Goal: Task Accomplishment & Management: Complete application form

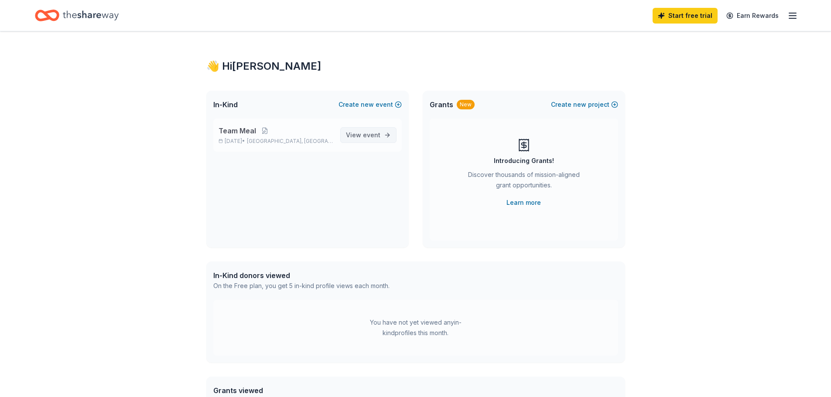
click at [368, 133] on span "event" at bounding box center [371, 134] width 17 height 7
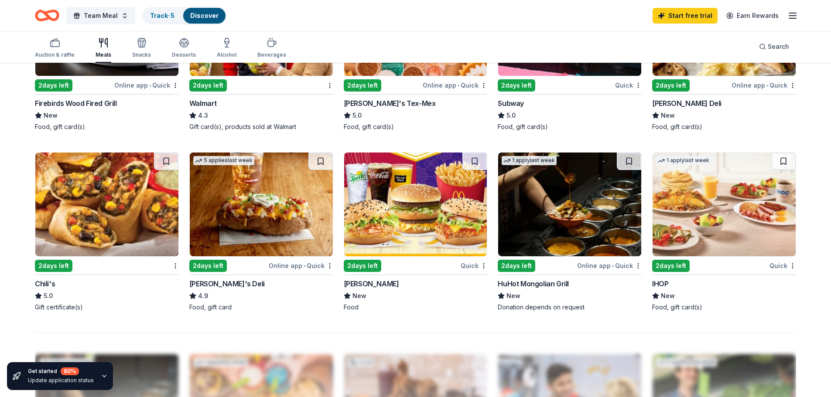
scroll to position [611, 0]
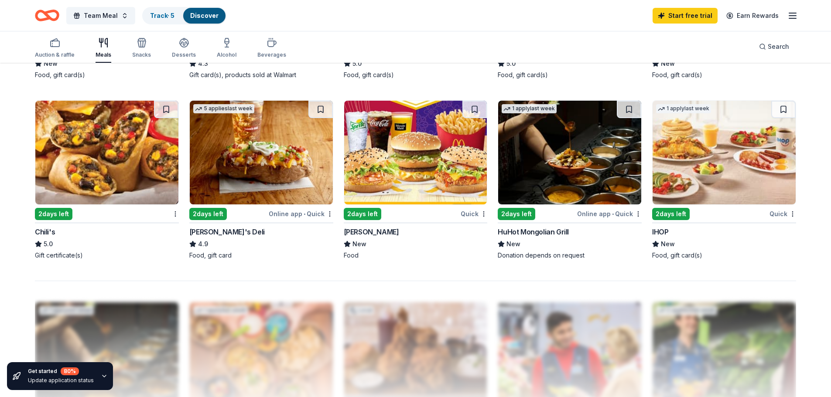
click at [209, 212] on div "2 days left" at bounding box center [208, 214] width 38 height 12
click at [98, 160] on img at bounding box center [106, 153] width 143 height 104
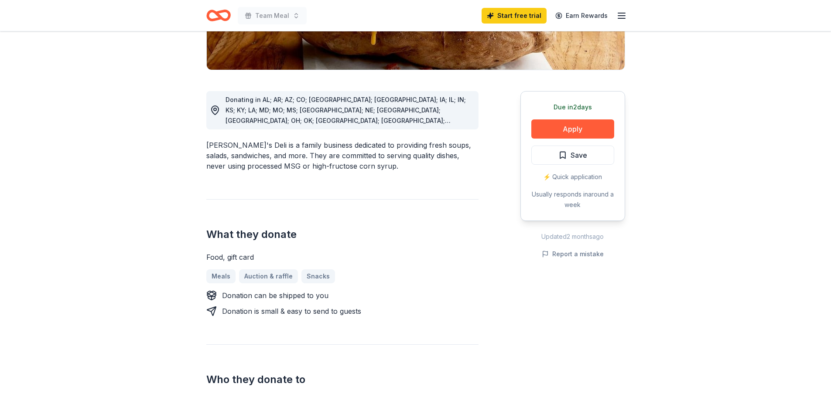
scroll to position [175, 0]
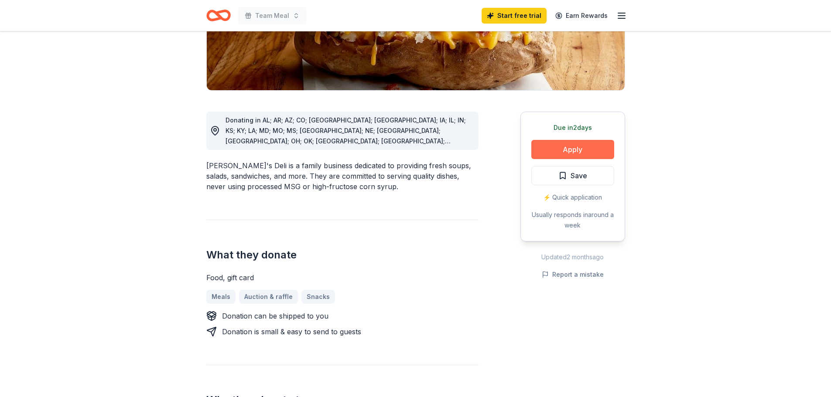
click at [556, 147] on button "Apply" at bounding box center [572, 149] width 83 height 19
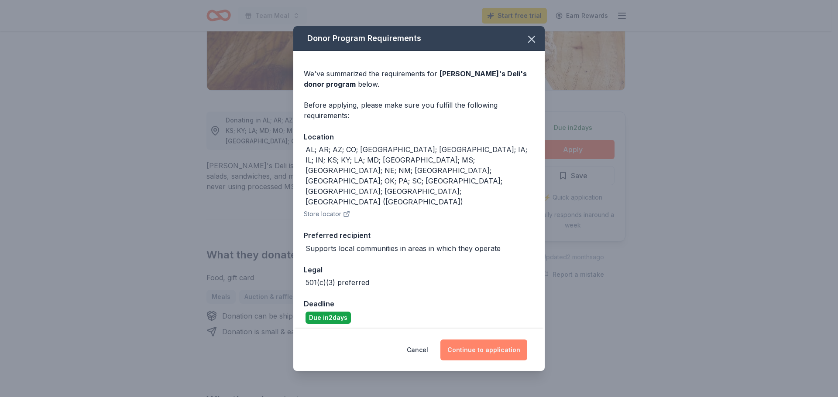
click at [486, 340] on button "Continue to application" at bounding box center [483, 350] width 87 height 21
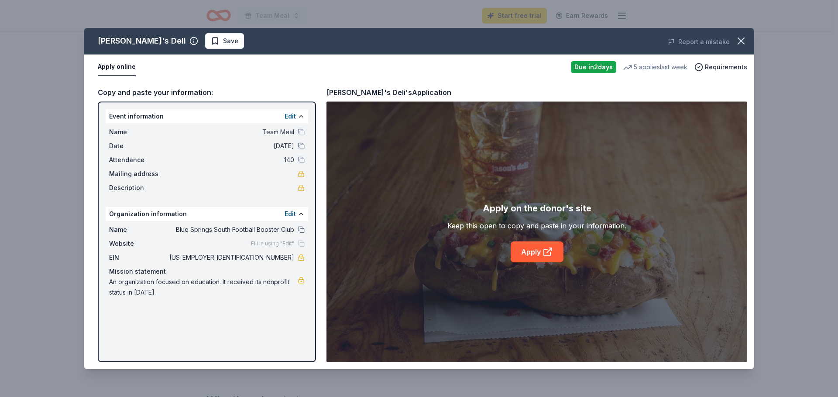
click at [301, 145] on button at bounding box center [301, 146] width 7 height 7
click at [290, 113] on button "Edit" at bounding box center [289, 116] width 11 height 10
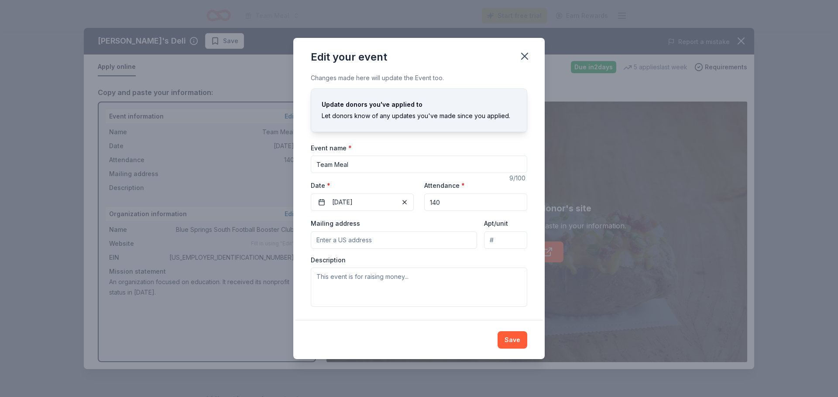
drag, startPoint x: 442, startPoint y: 202, endPoint x: 433, endPoint y: 205, distance: 9.5
click at [433, 205] on input "140" at bounding box center [475, 202] width 103 height 17
type input "110"
click at [338, 203] on button "09/19/2025" at bounding box center [362, 202] width 103 height 17
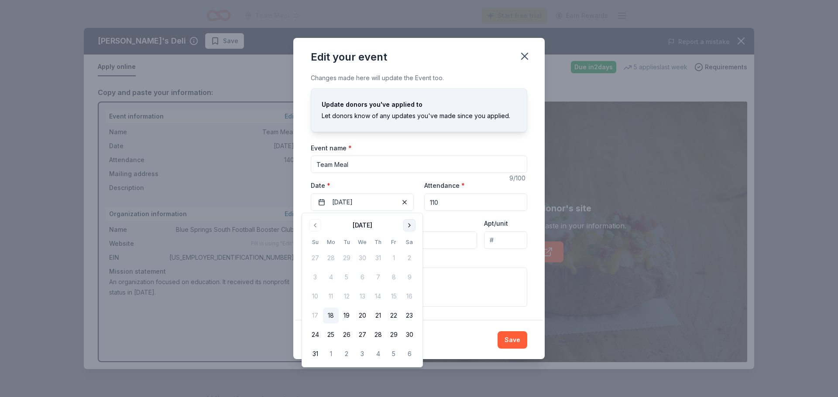
click at [410, 228] on button "Go to next month" at bounding box center [409, 225] width 12 height 12
click at [395, 315] on button "26" at bounding box center [394, 316] width 16 height 16
click at [459, 260] on div "Description" at bounding box center [419, 281] width 216 height 51
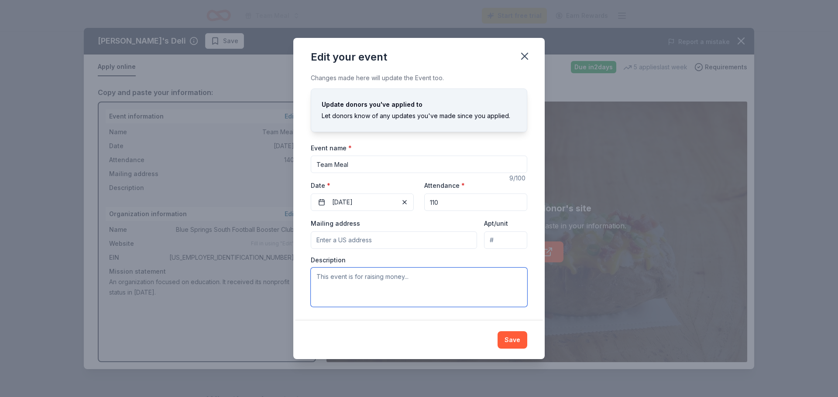
click at [321, 277] on textarea at bounding box center [419, 287] width 216 height 39
type textarea "t"
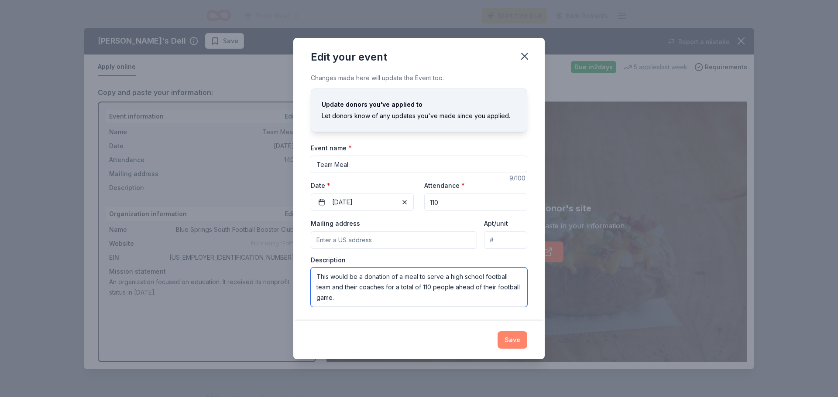
type textarea "This would be a donation of a meal to serve a high school football team and the…"
click at [515, 342] on button "Save" at bounding box center [512, 340] width 30 height 17
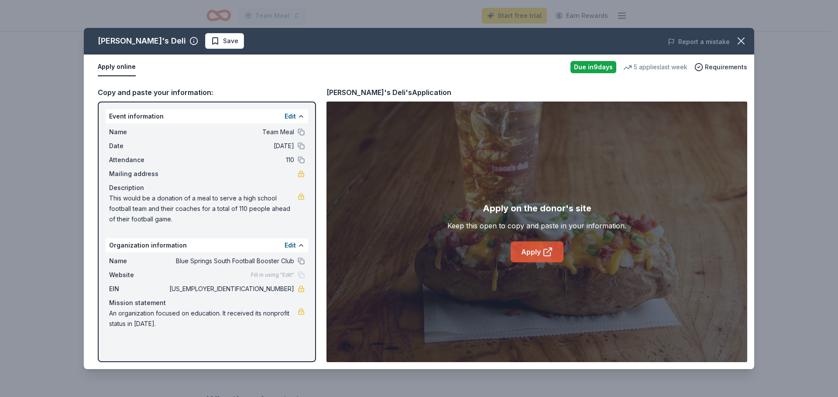
click at [528, 250] on link "Apply" at bounding box center [536, 252] width 53 height 21
click at [737, 41] on icon "button" at bounding box center [741, 41] width 12 height 12
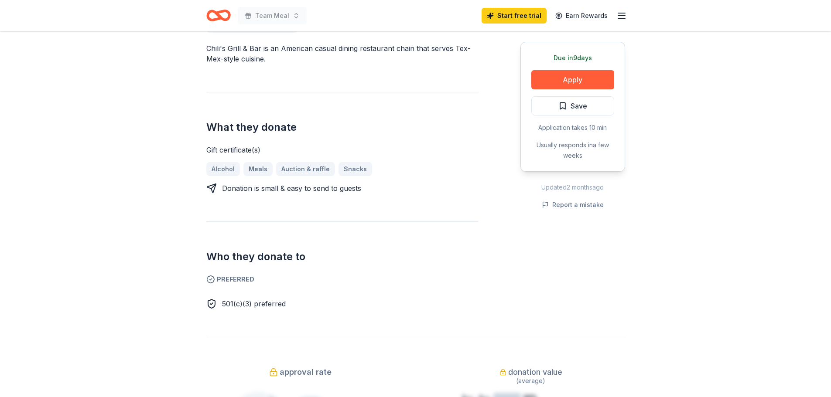
scroll to position [305, 0]
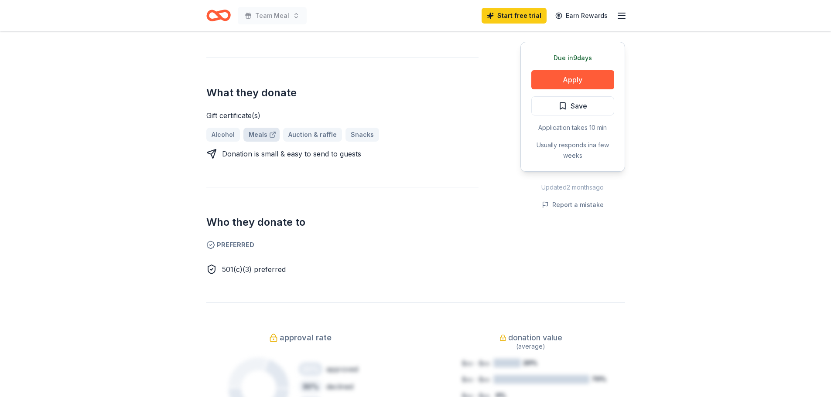
click at [259, 136] on link "Meals" at bounding box center [261, 135] width 36 height 14
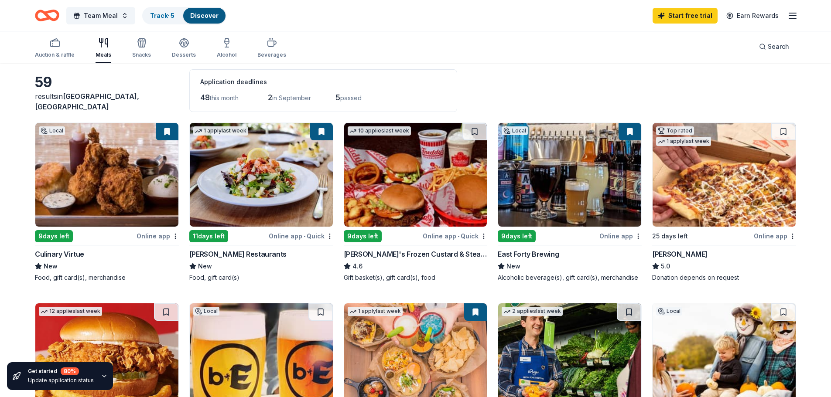
scroll to position [87, 0]
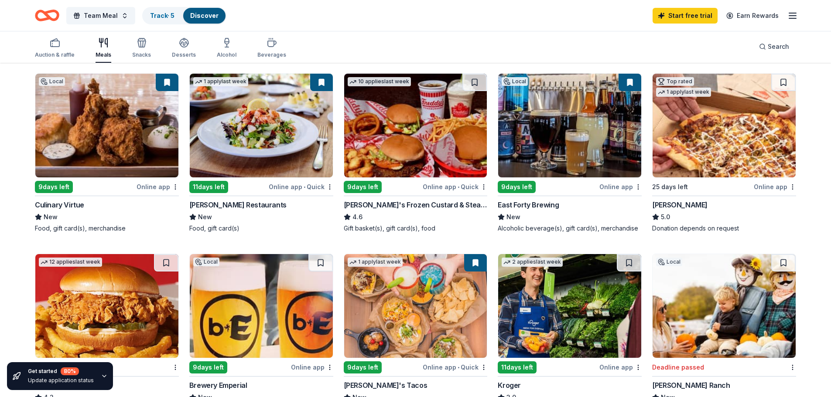
click at [248, 200] on div "Cameron Mitchell Restaurants" at bounding box center [237, 205] width 97 height 10
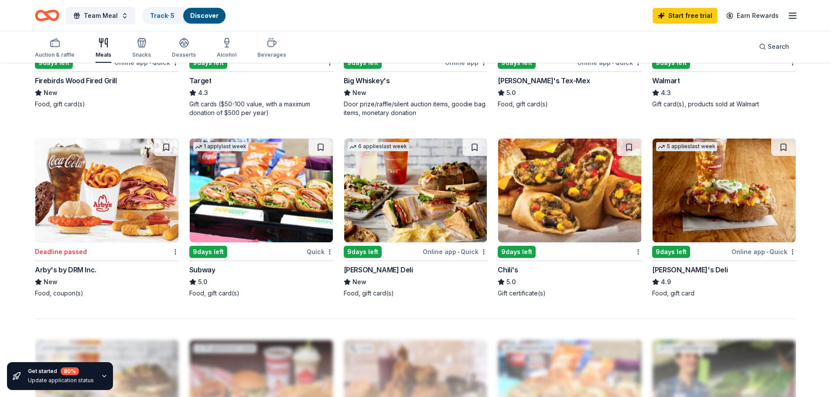
scroll to position [567, 0]
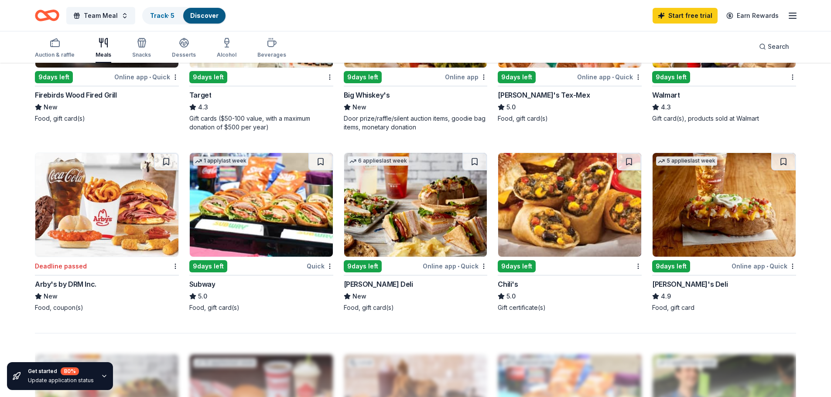
click at [552, 191] on img at bounding box center [569, 205] width 143 height 104
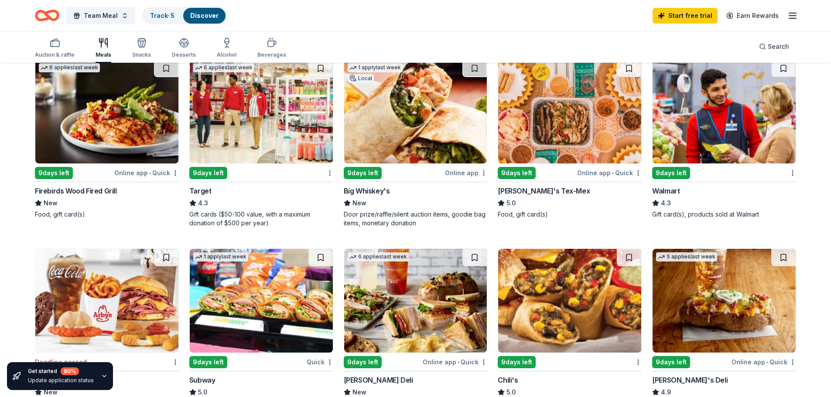
scroll to position [436, 0]
